Goal: Find specific page/section: Find specific page/section

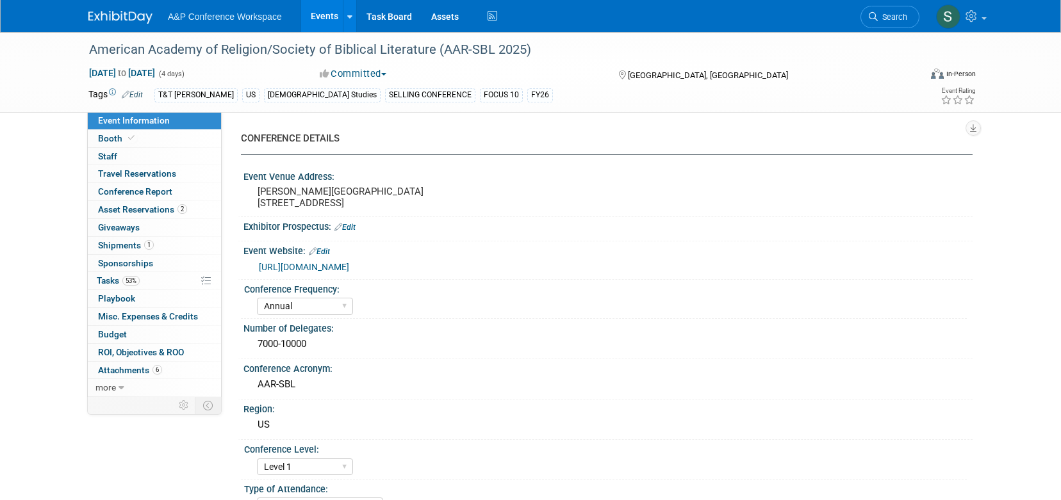
select select "Annual"
select select "Level 1"
select select "In-Person Booth"
select select "[DEMOGRAPHIC_DATA] Studies"
select select "T&T [PERSON_NAME]"
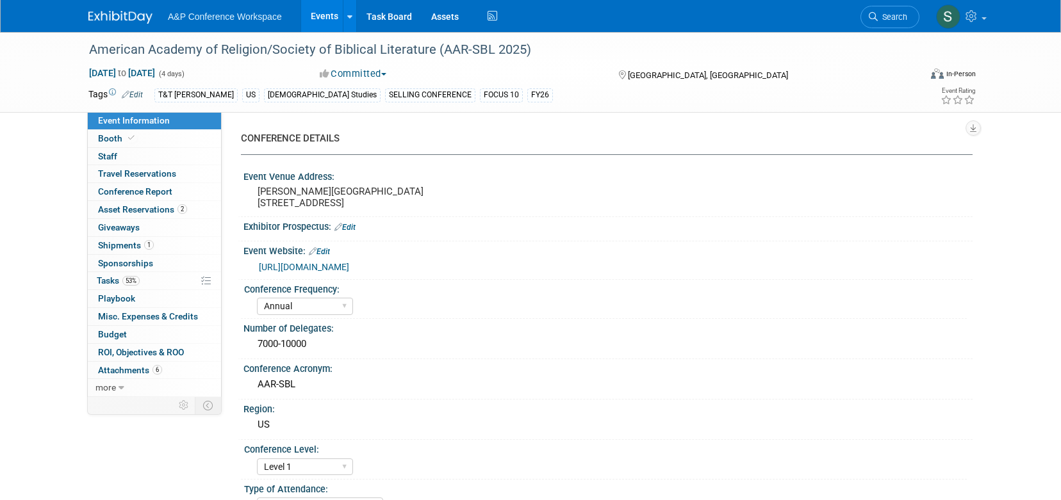
select select "[PERSON_NAME]"
select select "Networking/Commissioning"
click at [886, 23] on link "Search" at bounding box center [889, 17] width 59 height 22
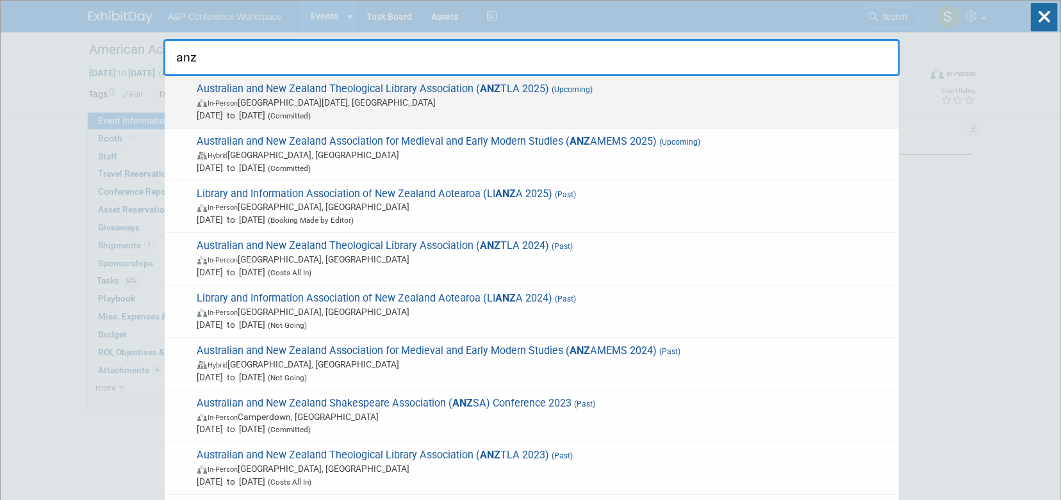
type input "anz"
click at [647, 104] on span "In-Person Saint Lucia, Australia" at bounding box center [544, 102] width 695 height 13
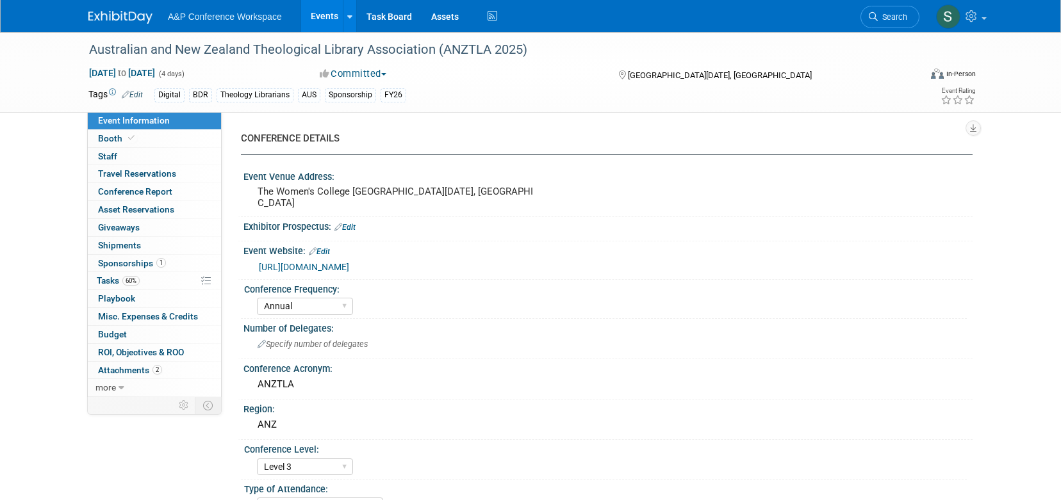
select select "Annual"
select select "Level 3"
select select "Sponsorship"
select select "Libraries"
select select "Bloomsbury Digital Resources"
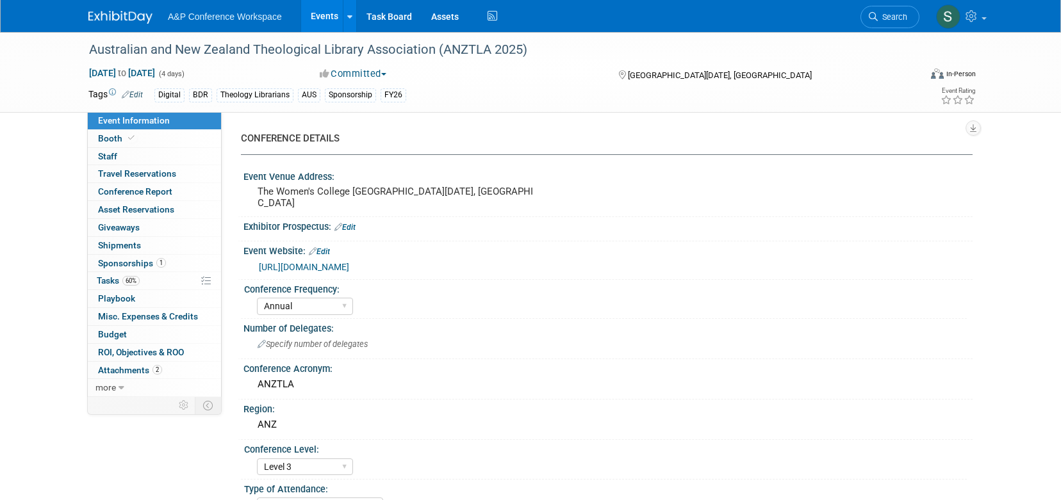
select select "[PERSON_NAME]"
select select "BDR Product Awareness and Trial Generation​"
